Goal: Task Accomplishment & Management: Manage account settings

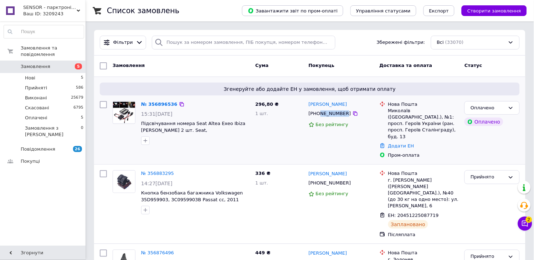
drag, startPoint x: 318, startPoint y: 113, endPoint x: 341, endPoint y: 115, distance: 23.3
click at [341, 115] on div "[PHONE_NUMBER]" at bounding box center [329, 113] width 45 height 9
click at [321, 115] on div "[PHONE_NUMBER]" at bounding box center [329, 113] width 45 height 9
drag, startPoint x: 316, startPoint y: 114, endPoint x: 345, endPoint y: 115, distance: 28.5
click at [345, 115] on div "[PHONE_NUMBER]" at bounding box center [341, 114] width 67 height 8
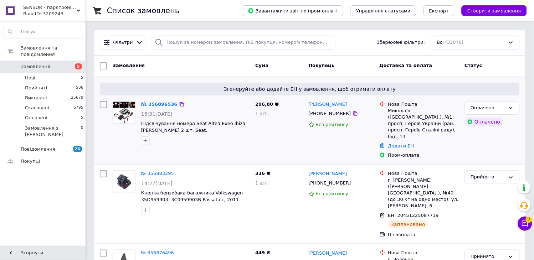
click at [269, 125] on div "296,80 ₴ 1 шт." at bounding box center [278, 129] width 53 height 63
click at [526, 219] on span "2" at bounding box center [528, 218] width 6 height 6
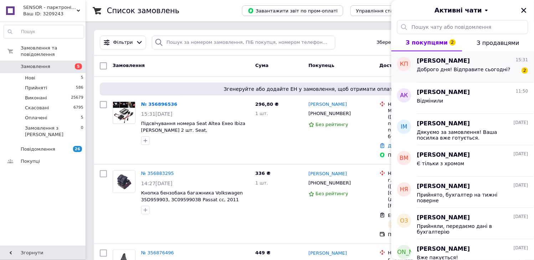
click at [482, 64] on div "[PERSON_NAME] 15:31" at bounding box center [472, 61] width 111 height 8
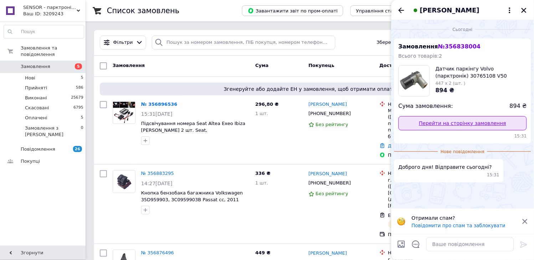
click at [465, 121] on link "Перейти на сторінку замовлення" at bounding box center [462, 123] width 128 height 14
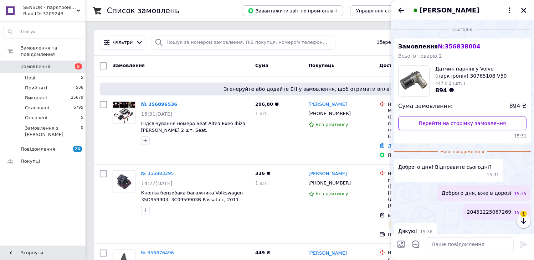
click at [521, 219] on icon "button" at bounding box center [523, 221] width 9 height 9
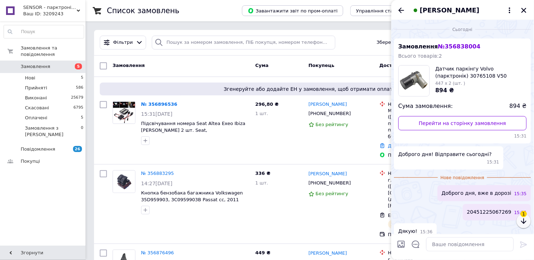
scroll to position [1, 0]
click at [399, 9] on icon "Назад" at bounding box center [401, 10] width 9 height 9
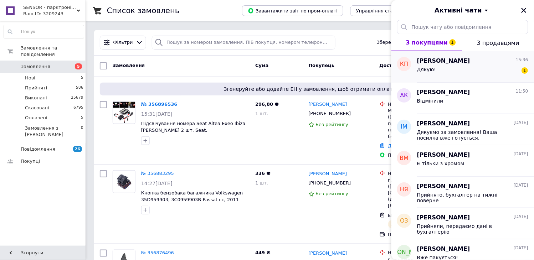
click at [456, 72] on div "Дякую! 1" at bounding box center [472, 70] width 111 height 11
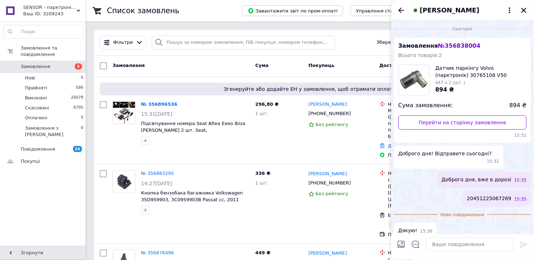
click at [525, 11] on icon "Закрити" at bounding box center [523, 10] width 5 height 5
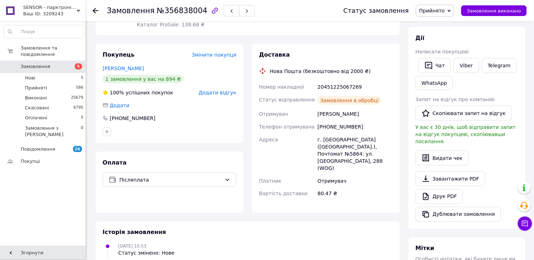
scroll to position [147, 0]
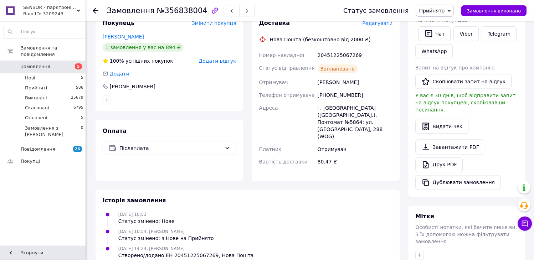
click at [330, 56] on div "20451225067269" at bounding box center [355, 55] width 78 height 13
copy div "20451225067269"
